Goal: Task Accomplishment & Management: Manage account settings

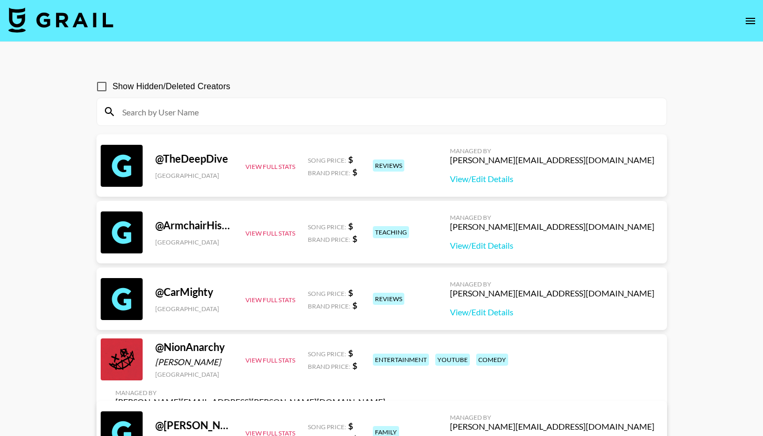
click at [94, 19] on img at bounding box center [60, 19] width 105 height 25
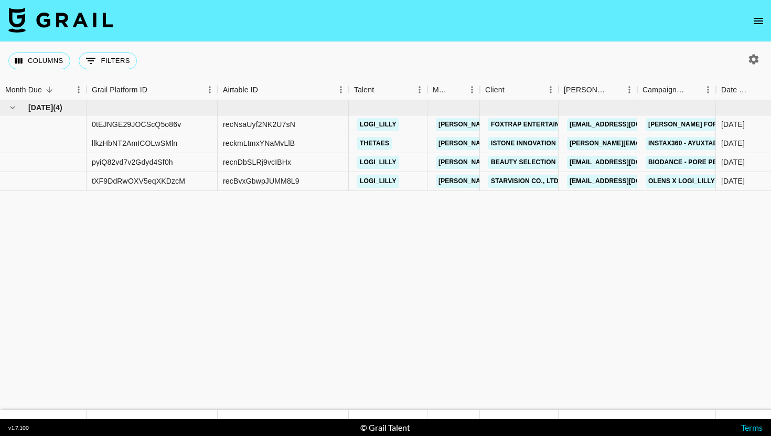
click at [754, 20] on icon "open drawer" at bounding box center [758, 21] width 13 height 13
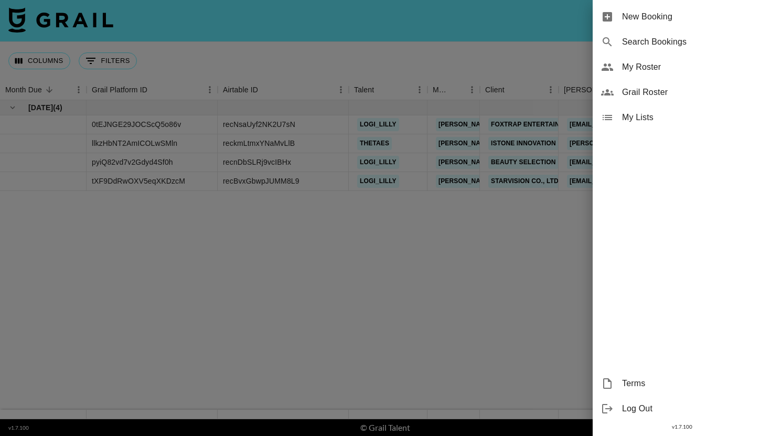
click at [650, 67] on span "My Roster" at bounding box center [692, 67] width 141 height 13
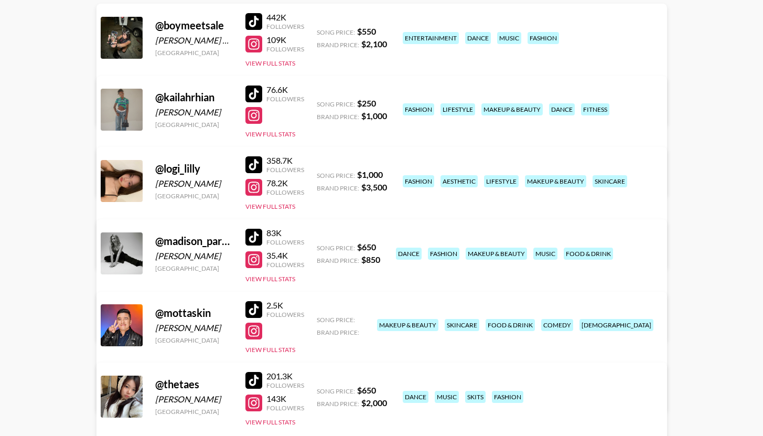
scroll to position [167, 0]
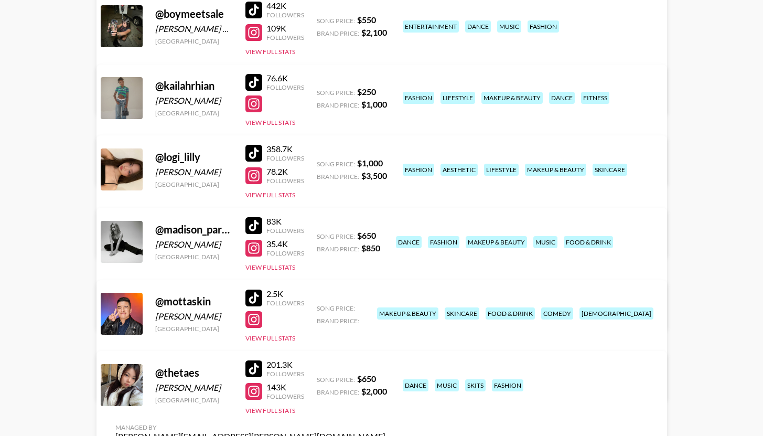
click at [385, 162] on link "View/Edit Details" at bounding box center [250, 167] width 270 height 10
click at [252, 83] on div at bounding box center [253, 82] width 17 height 17
click at [241, 119] on div "@ kailahrhian Kailah Francis-Gill United States 76.6K Followers View Full Stats…" at bounding box center [381, 125] width 571 height 121
click at [266, 125] on button "View Full Stats" at bounding box center [270, 123] width 50 height 8
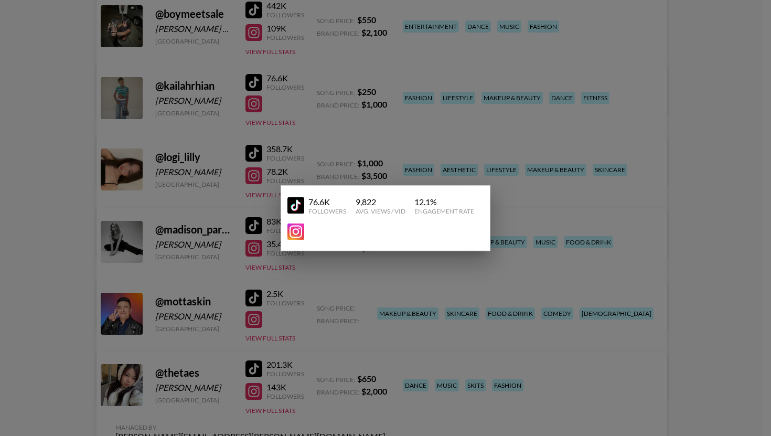
click at [269, 122] on div at bounding box center [385, 218] width 771 height 436
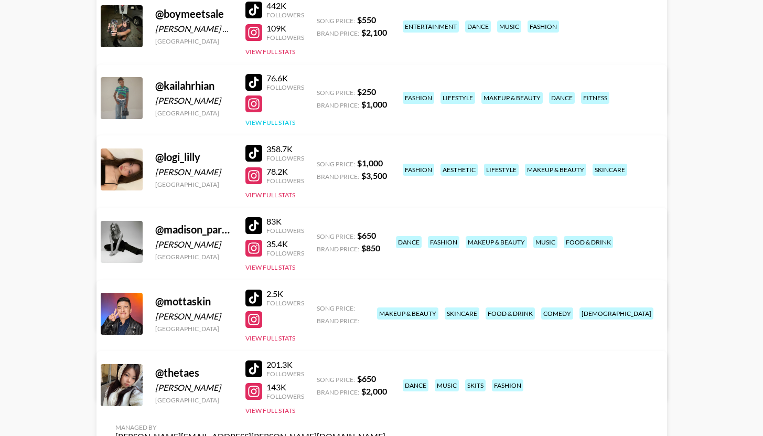
click at [269, 122] on button "View Full Stats" at bounding box center [270, 123] width 50 height 8
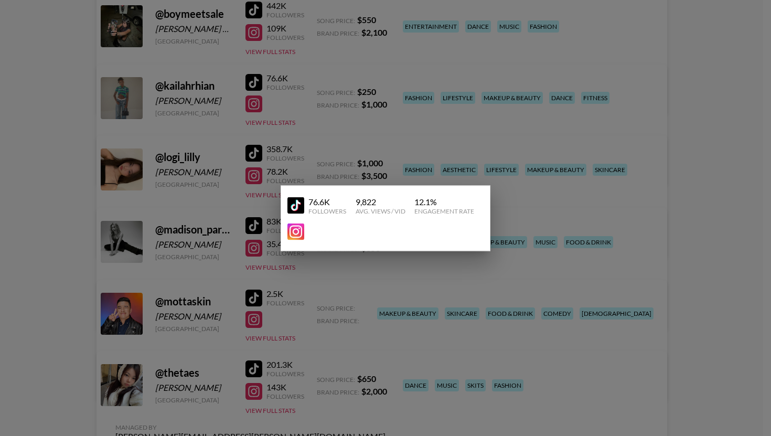
click at [550, 173] on div at bounding box center [385, 218] width 771 height 436
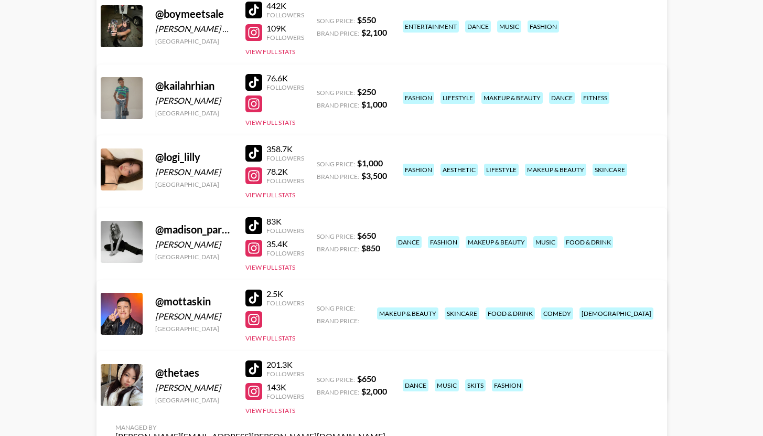
click at [385, 234] on link "View/Edit Details" at bounding box center [250, 239] width 270 height 10
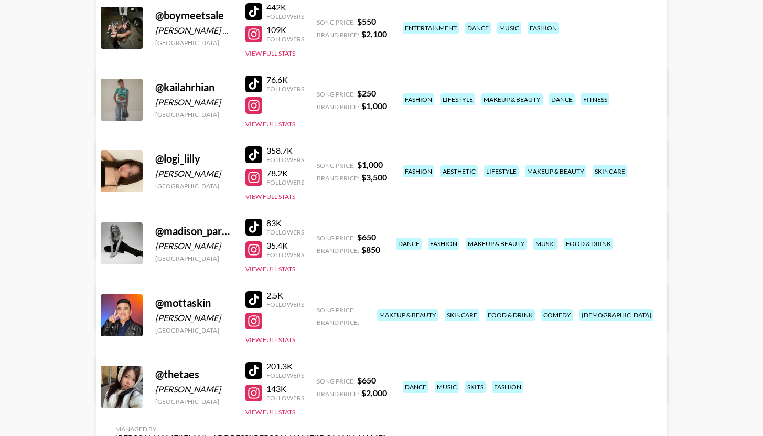
scroll to position [165, 0]
click at [385, 164] on link "View/Edit Details" at bounding box center [250, 169] width 270 height 10
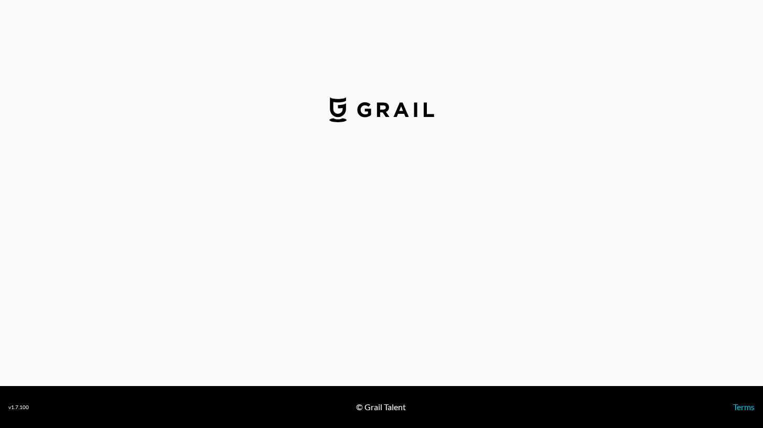
select select "USD"
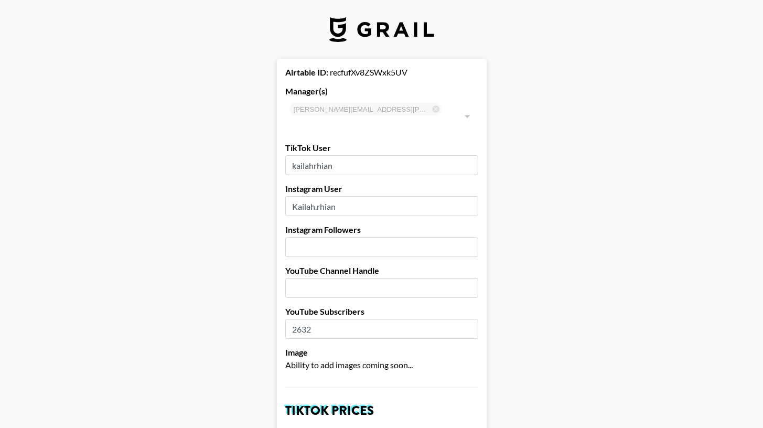
click at [348, 155] on input "kailahrhian" at bounding box center [381, 165] width 193 height 20
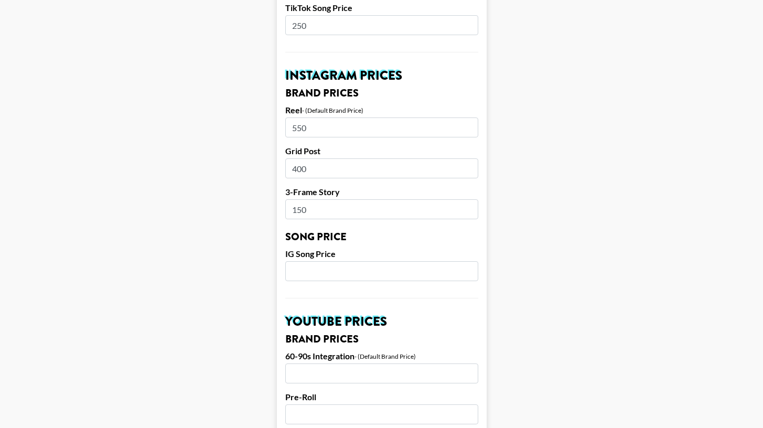
scroll to position [746, 0]
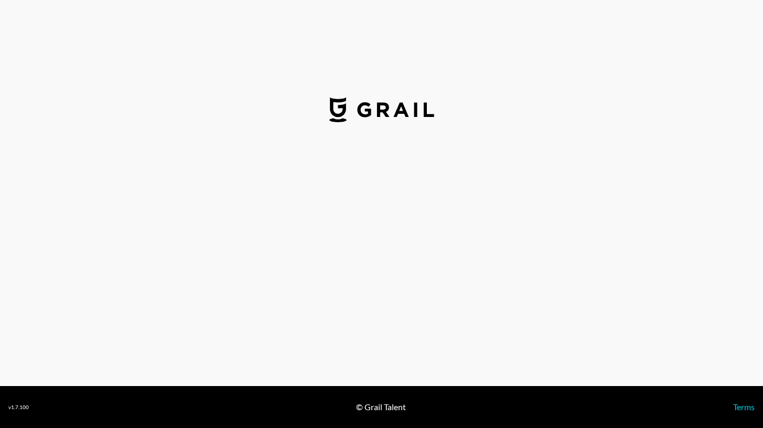
select select "USD"
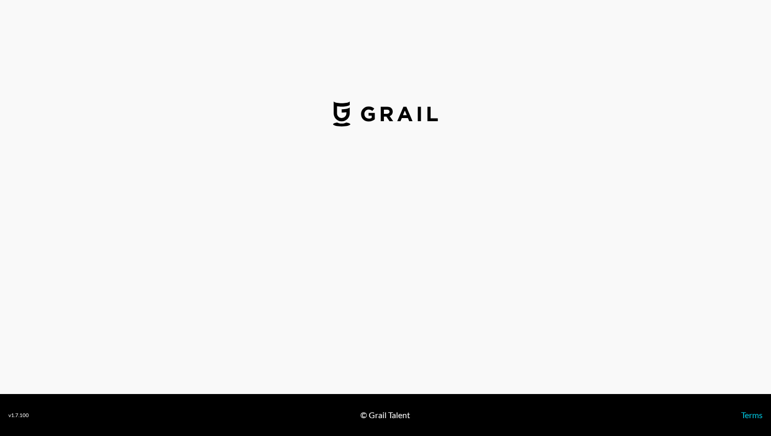
select select "USD"
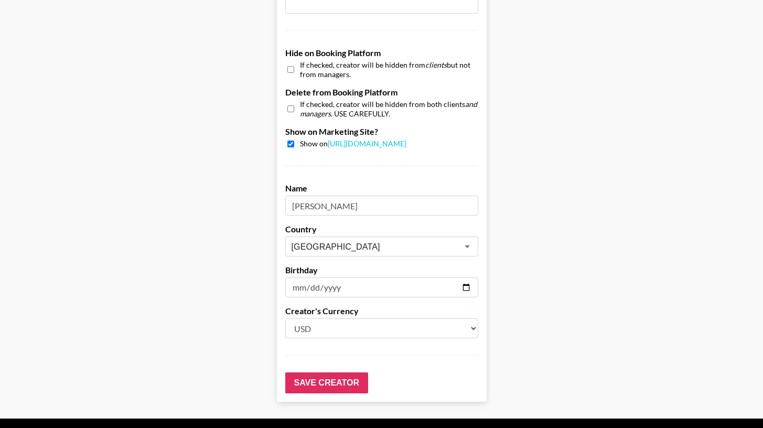
scroll to position [995, 0]
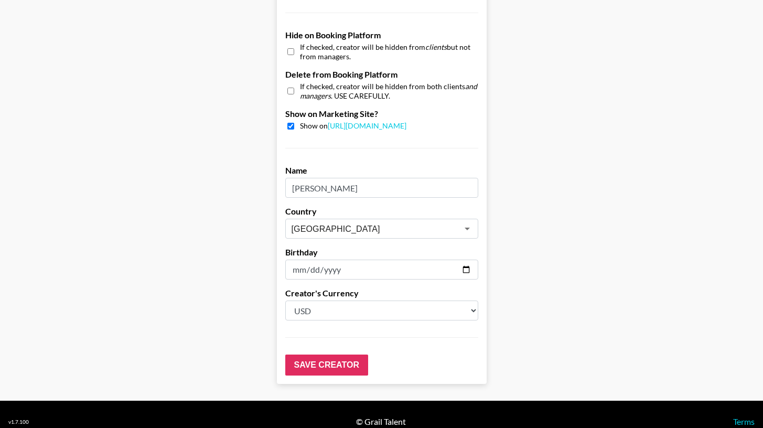
drag, startPoint x: 376, startPoint y: 173, endPoint x: 286, endPoint y: 176, distance: 89.7
